Goal: Check status: Check status

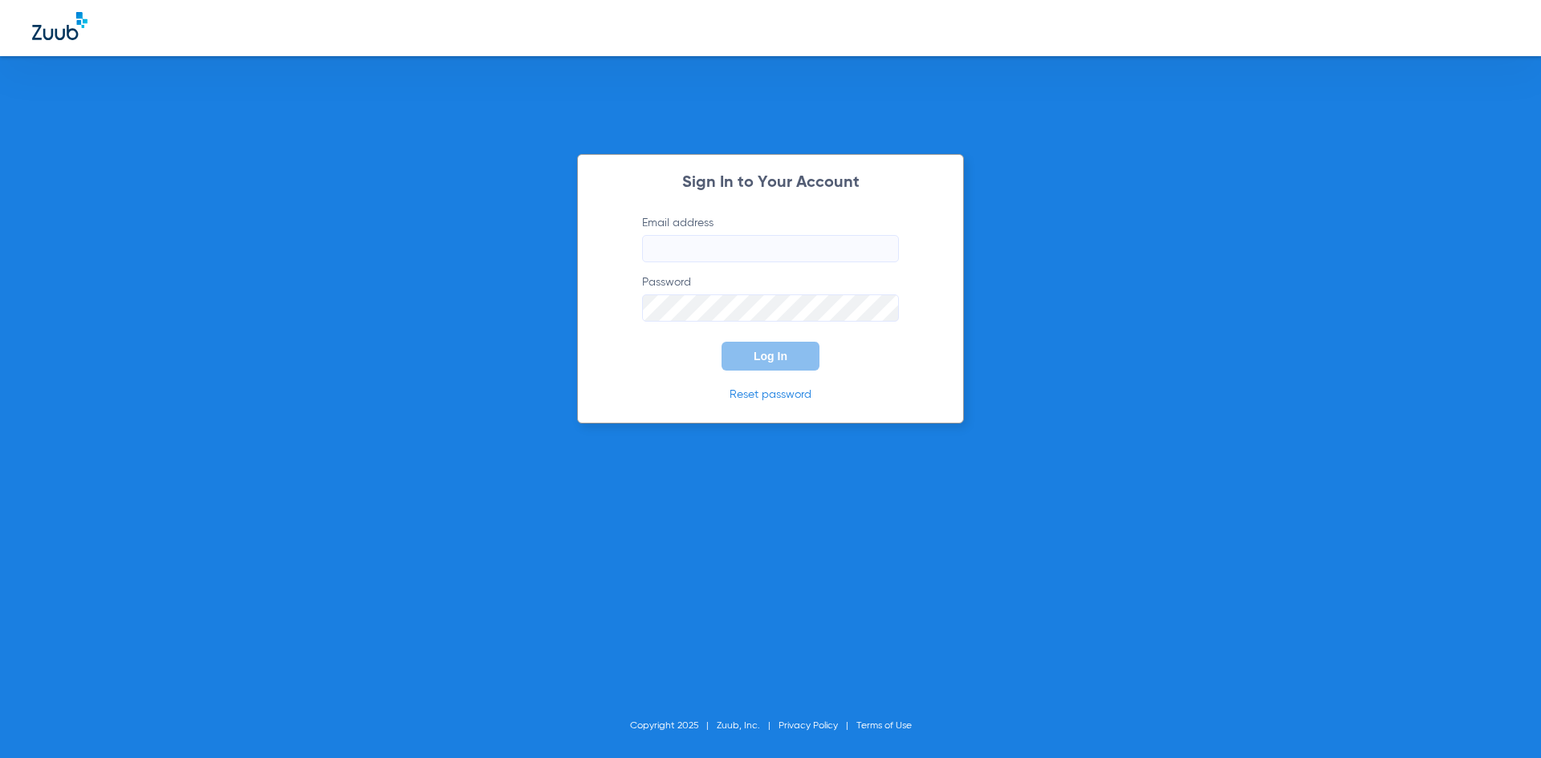
type input "[PERSON_NAME][EMAIL_ADDRESS][PERSON_NAME][DOMAIN_NAME]"
click at [611, 298] on div "Sign In to Your Account Email address [PERSON_NAME][EMAIL_ADDRESS][PERSON_NAME]…" at bounding box center [770, 289] width 387 height 270
click at [782, 363] on button "Log In" at bounding box center [771, 356] width 98 height 29
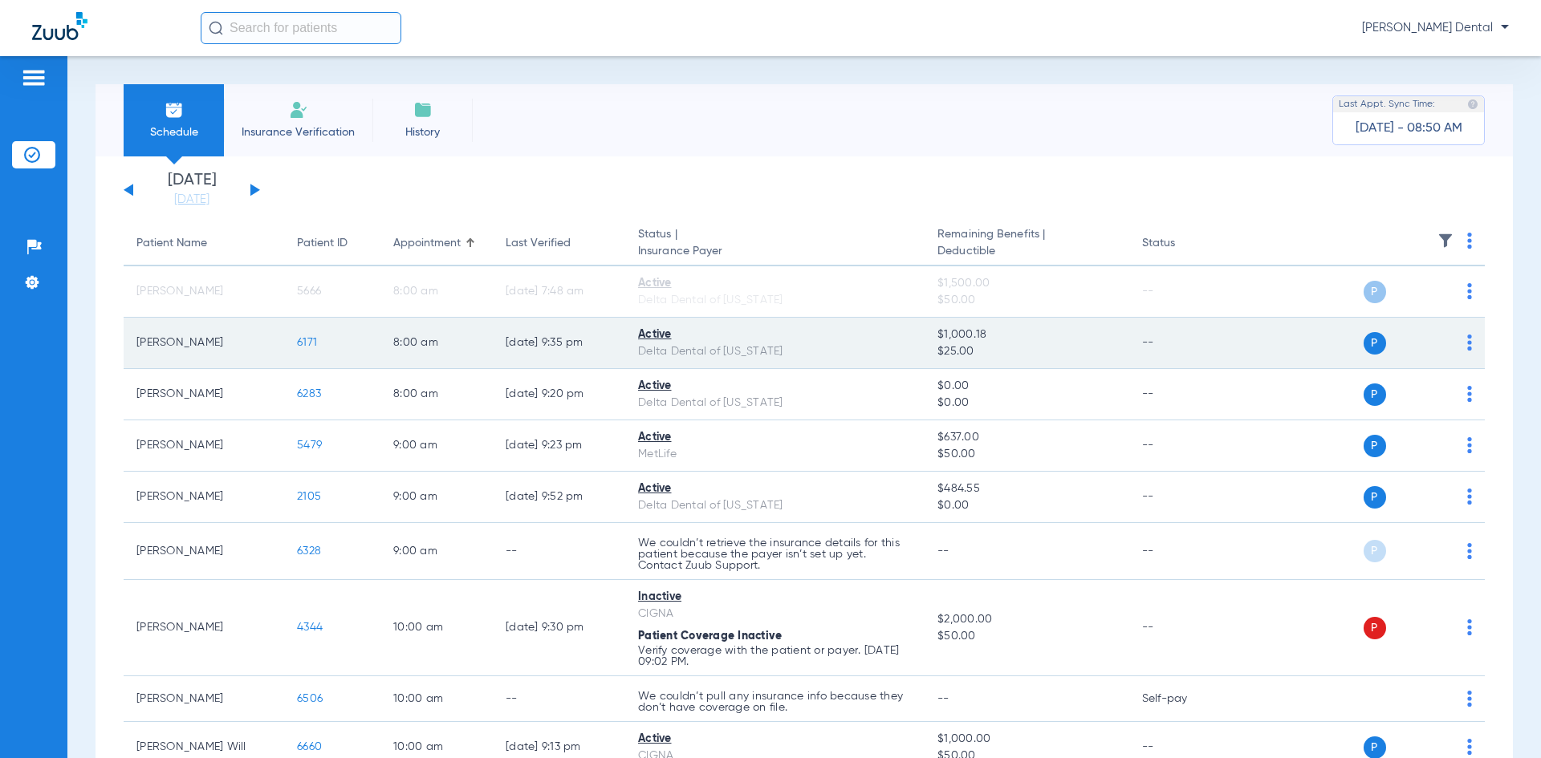
click at [306, 352] on td "6171" at bounding box center [332, 343] width 96 height 51
click at [310, 341] on span "6171" at bounding box center [307, 342] width 20 height 11
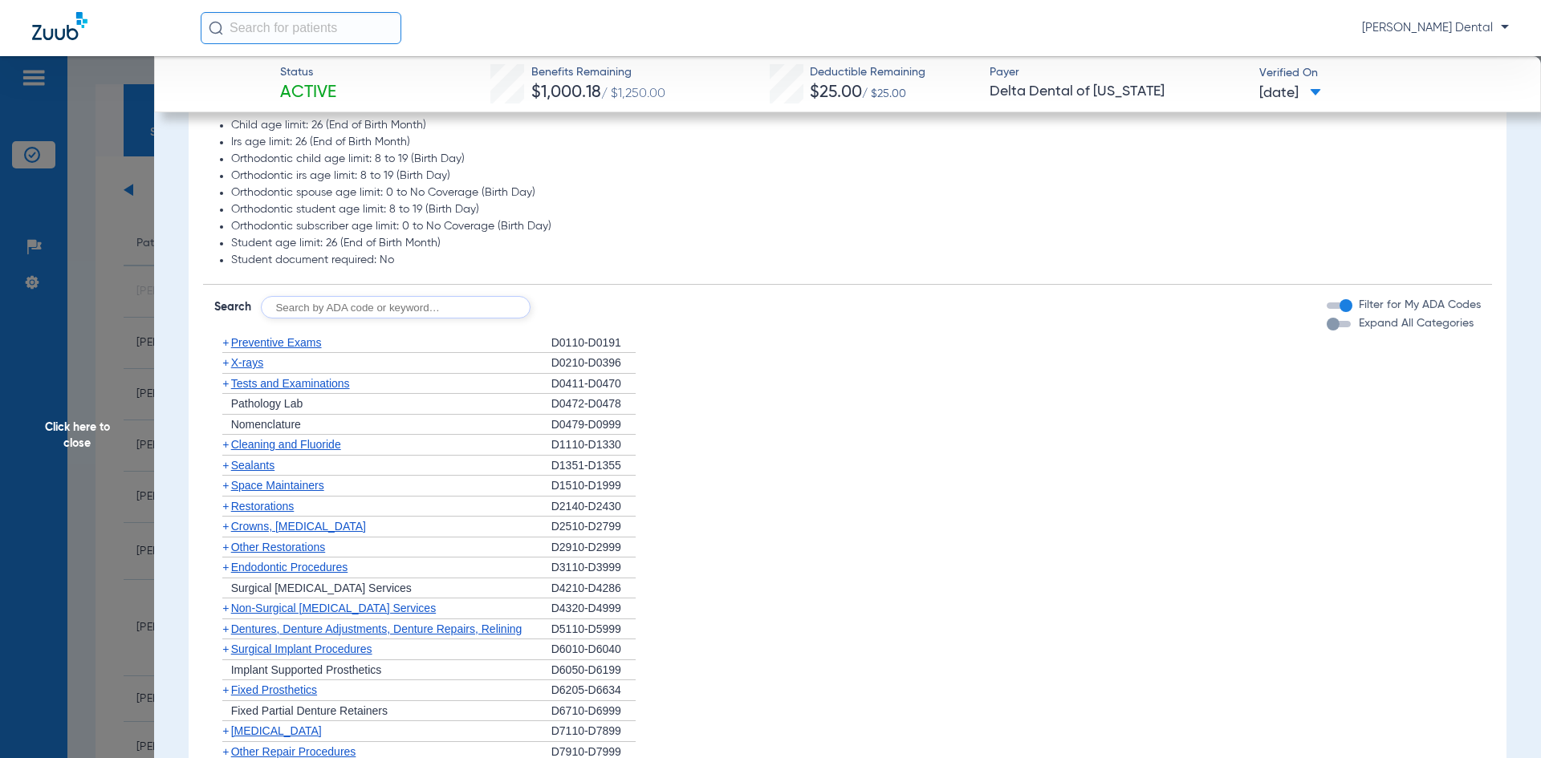
scroll to position [883, 0]
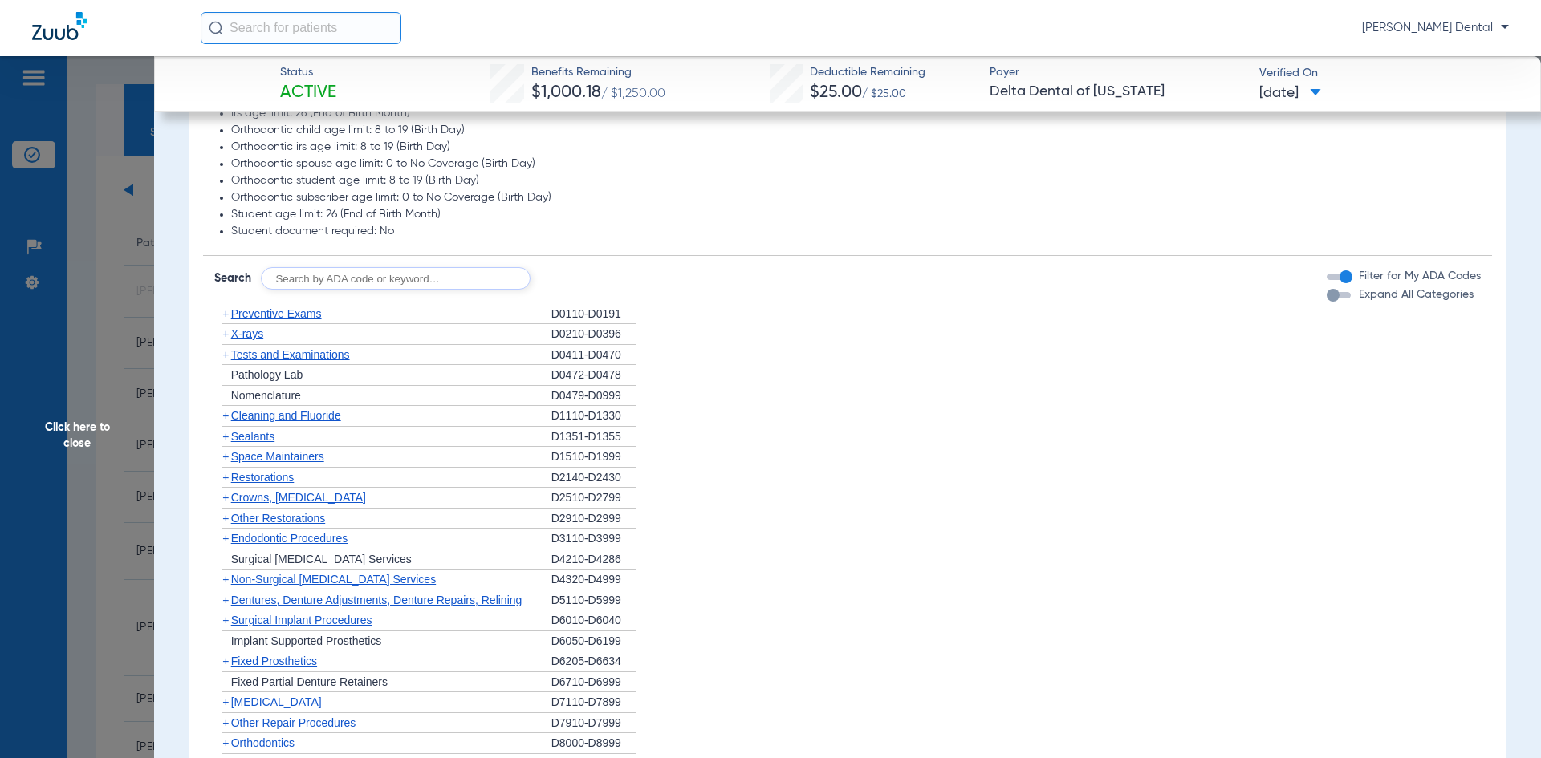
click at [262, 415] on span "Cleaning and Fluoride" at bounding box center [286, 415] width 110 height 13
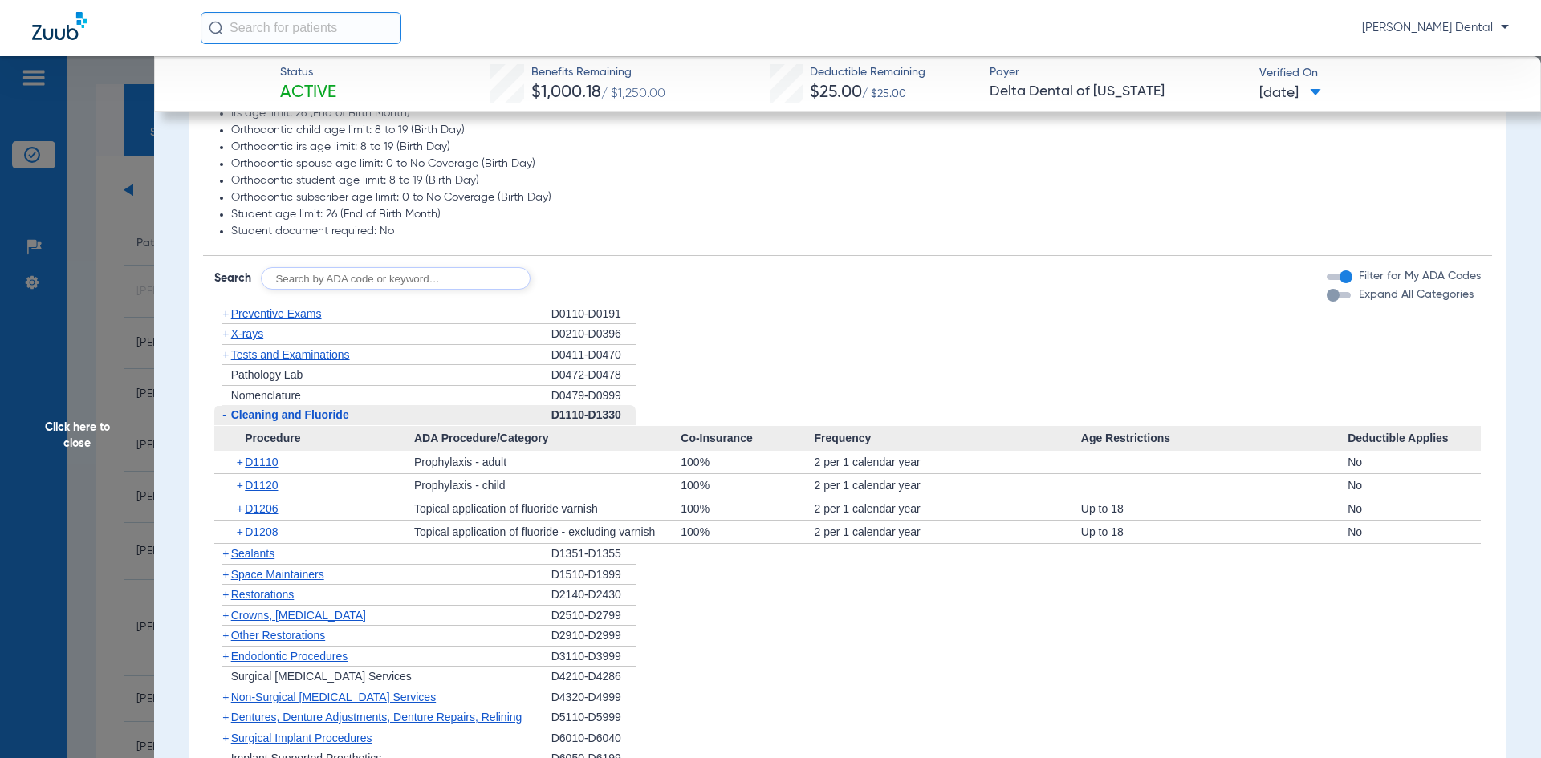
click at [254, 311] on span "Preventive Exams" at bounding box center [276, 313] width 91 height 13
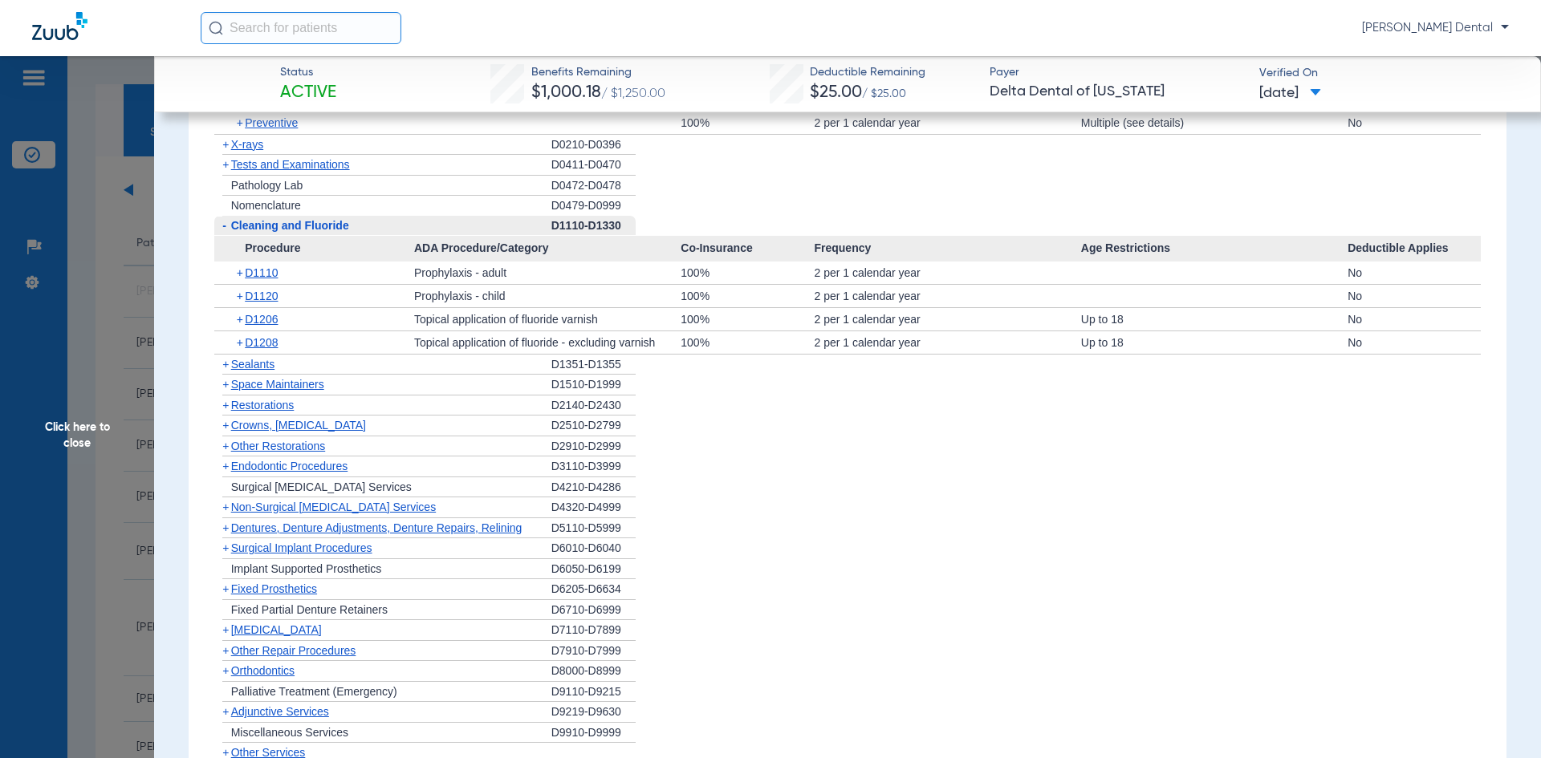
scroll to position [1204, 0]
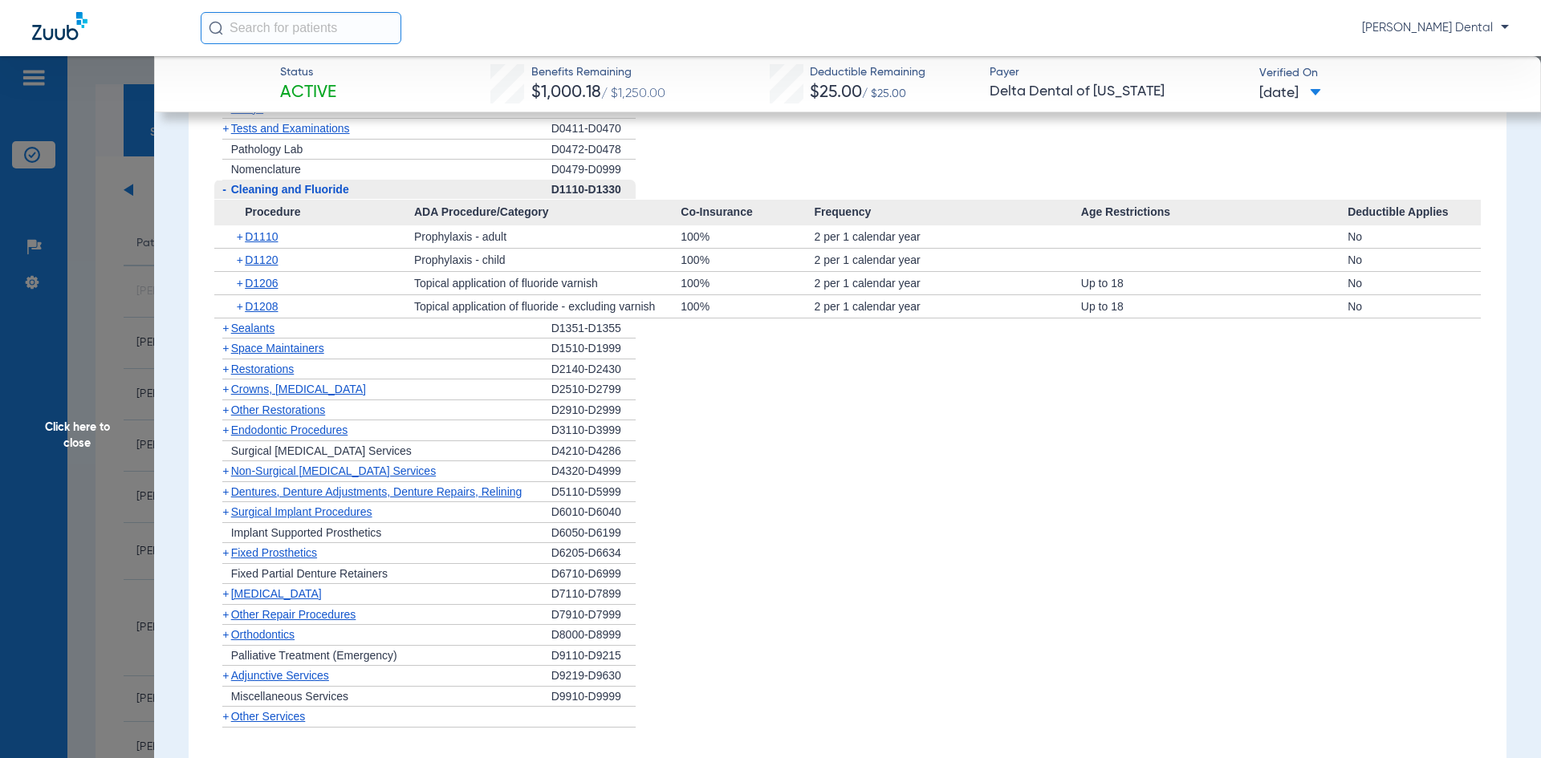
click at [267, 716] on span "Other Services" at bounding box center [268, 716] width 75 height 13
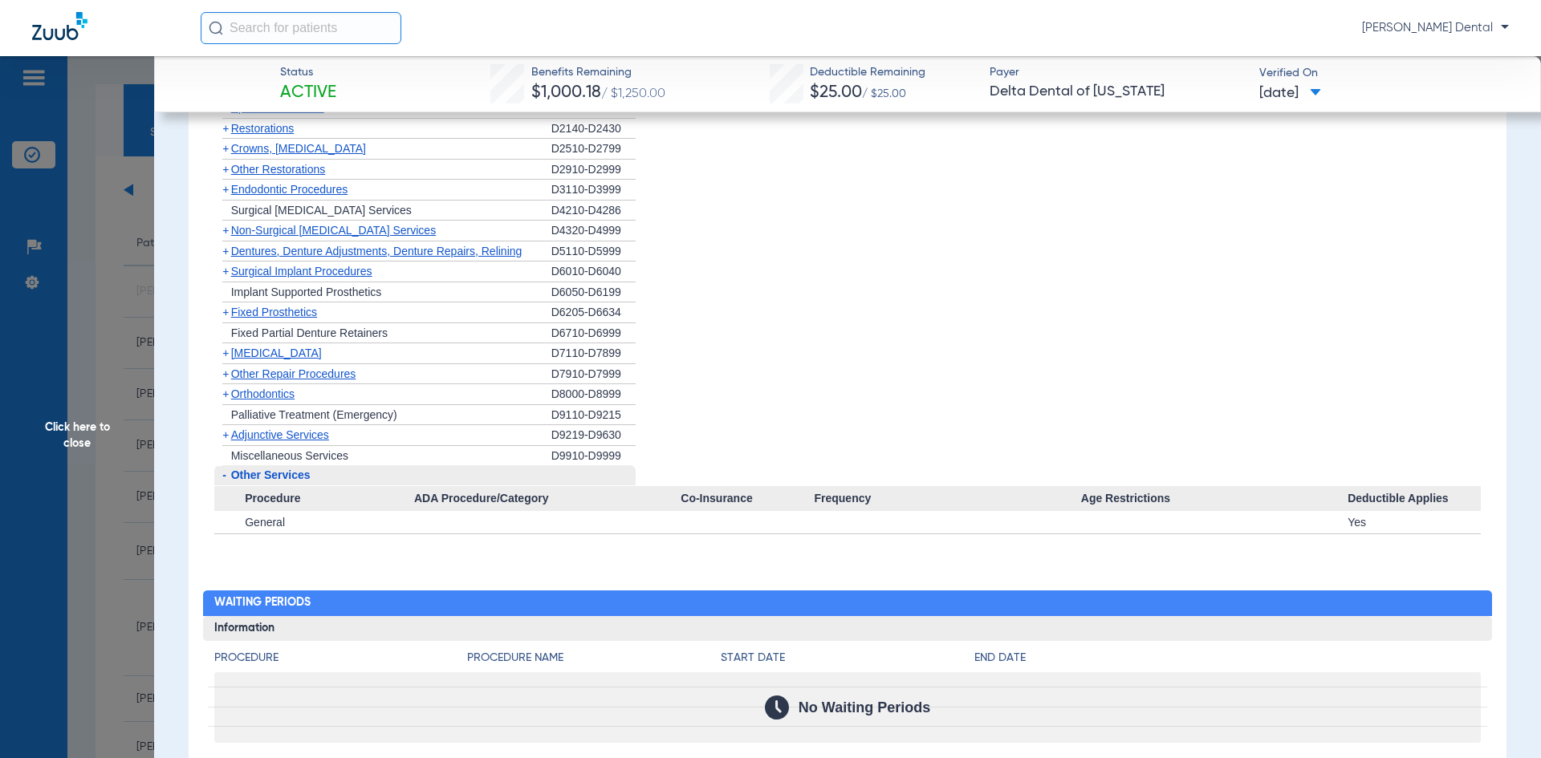
scroll to position [1364, 0]
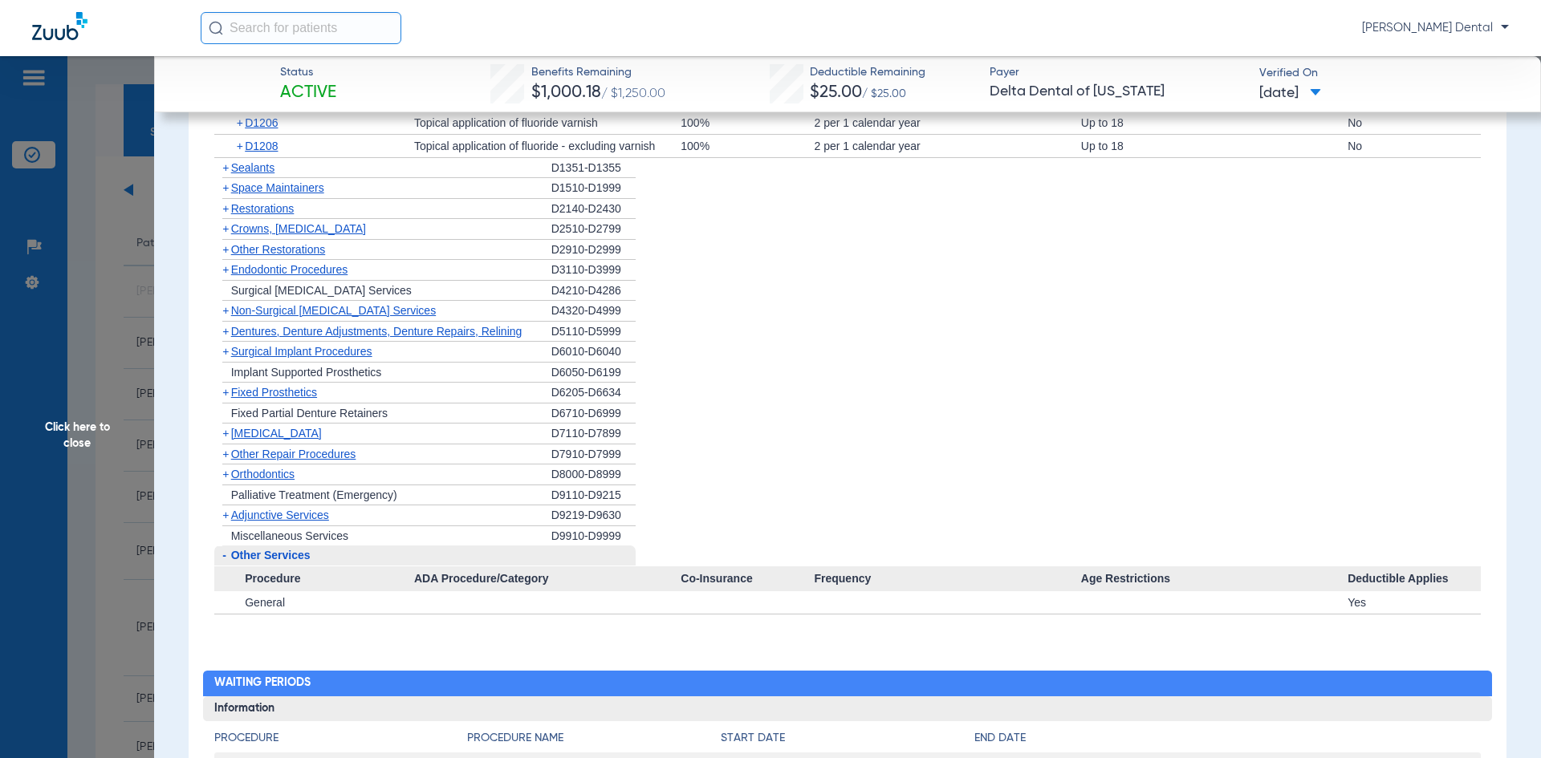
click at [273, 315] on span "Non-Surgical [MEDICAL_DATA] Services" at bounding box center [333, 310] width 205 height 13
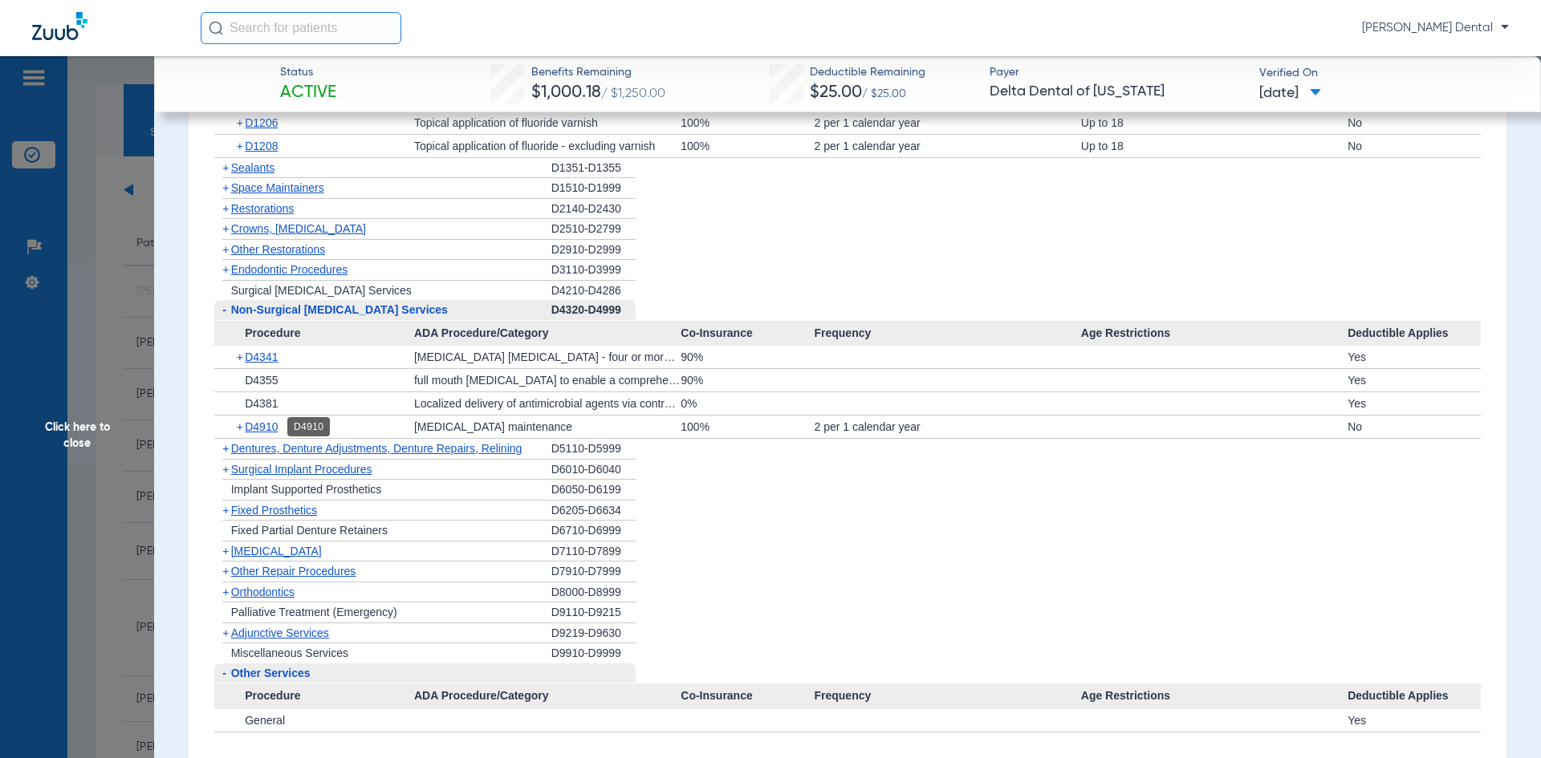
click at [255, 425] on span "D4910" at bounding box center [261, 427] width 33 height 13
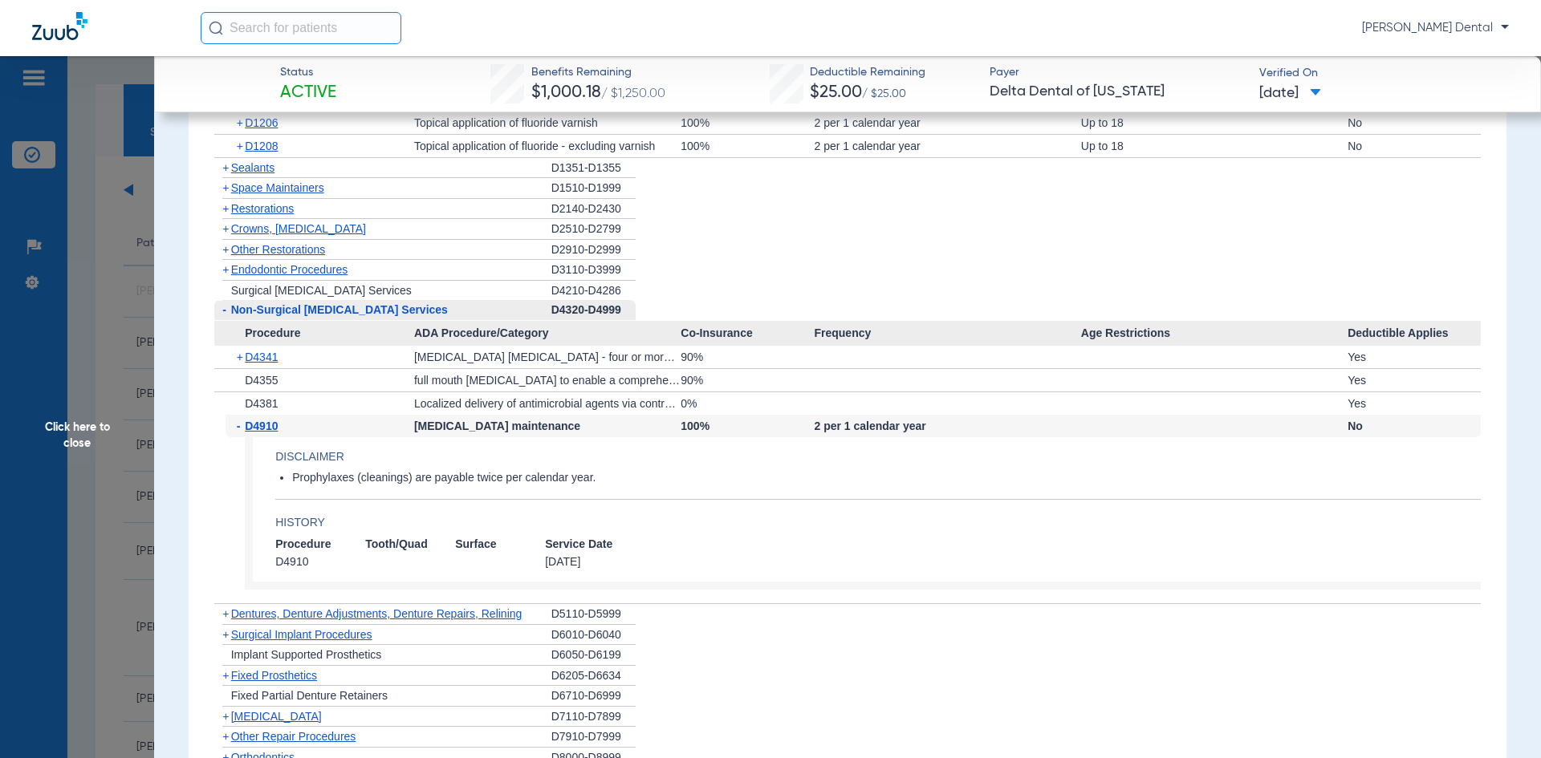
click at [112, 448] on span "Click here to close" at bounding box center [77, 435] width 154 height 758
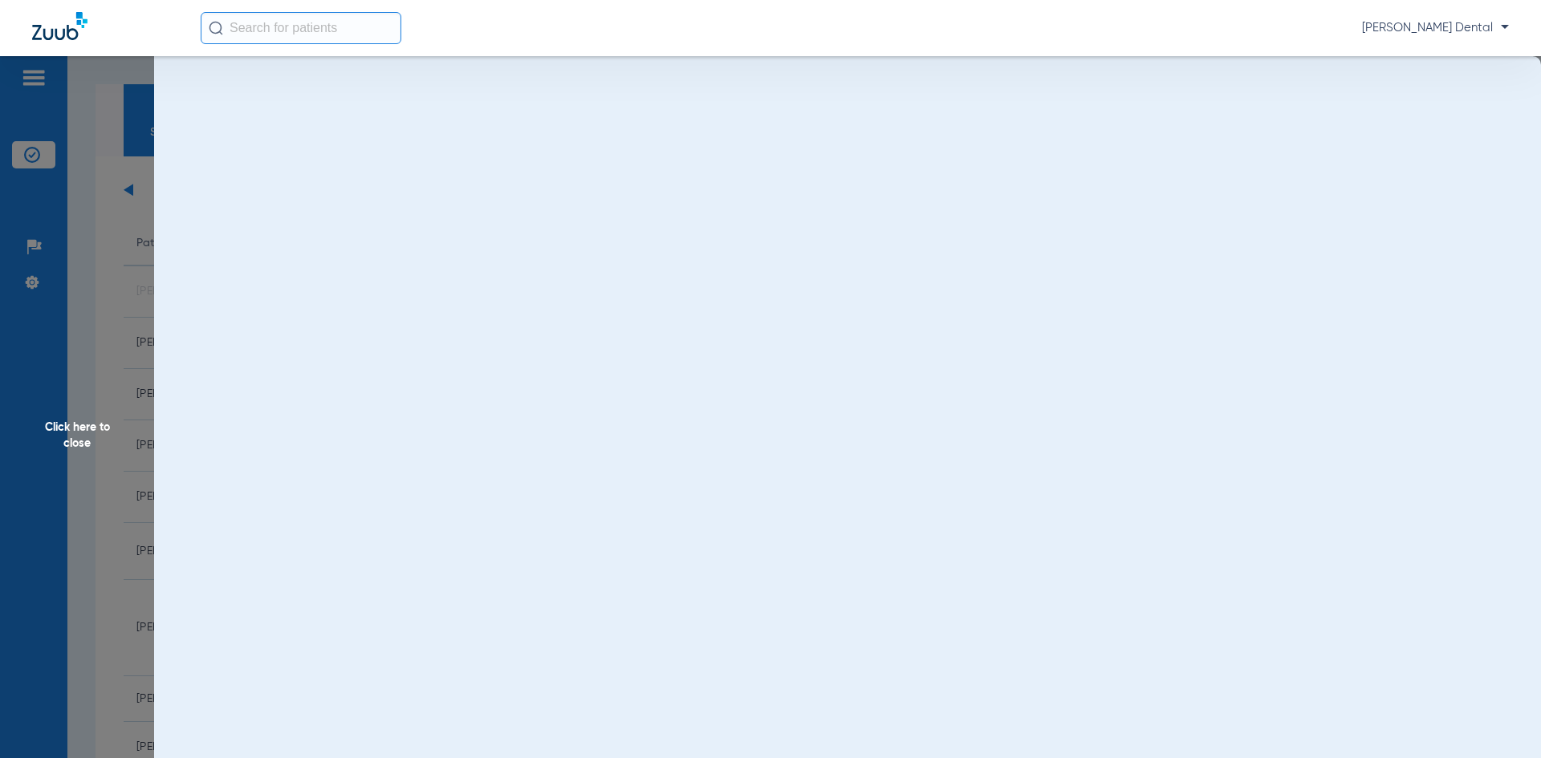
scroll to position [0, 0]
